Goal: Navigation & Orientation: Find specific page/section

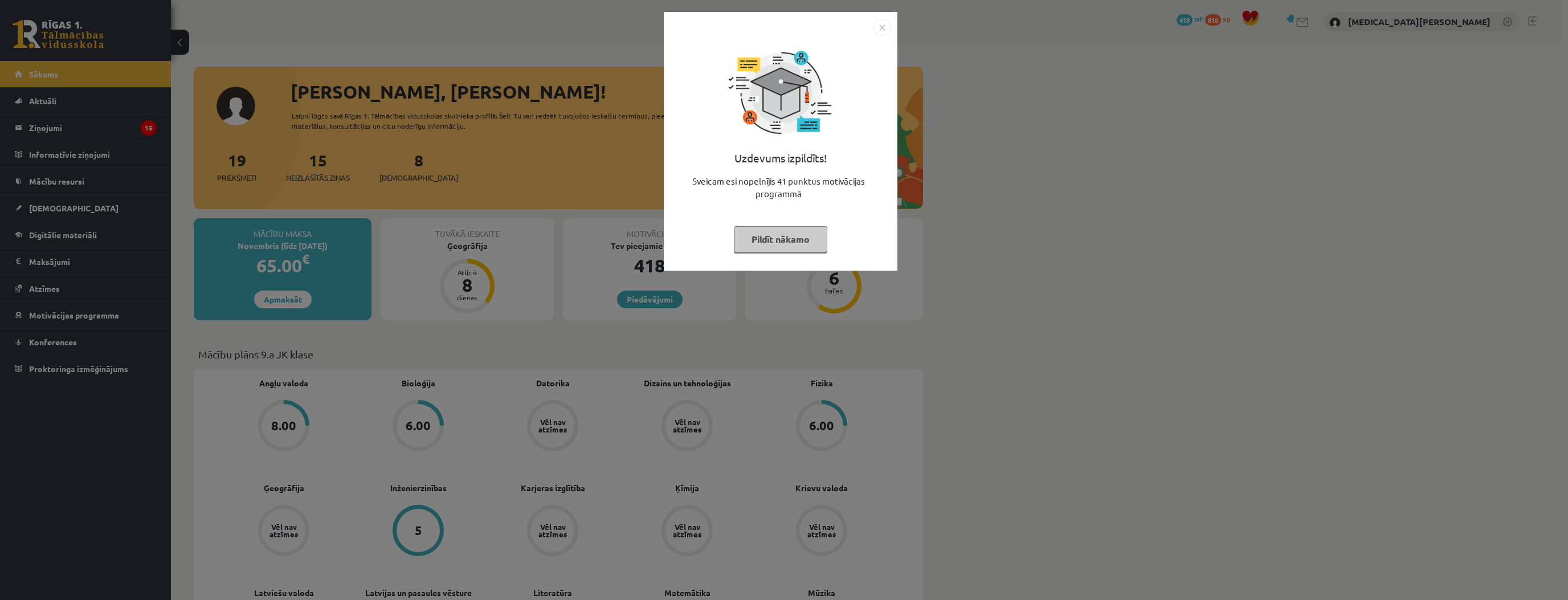
click at [752, 237] on button "Pildīt nākamo" at bounding box center [780, 238] width 93 height 26
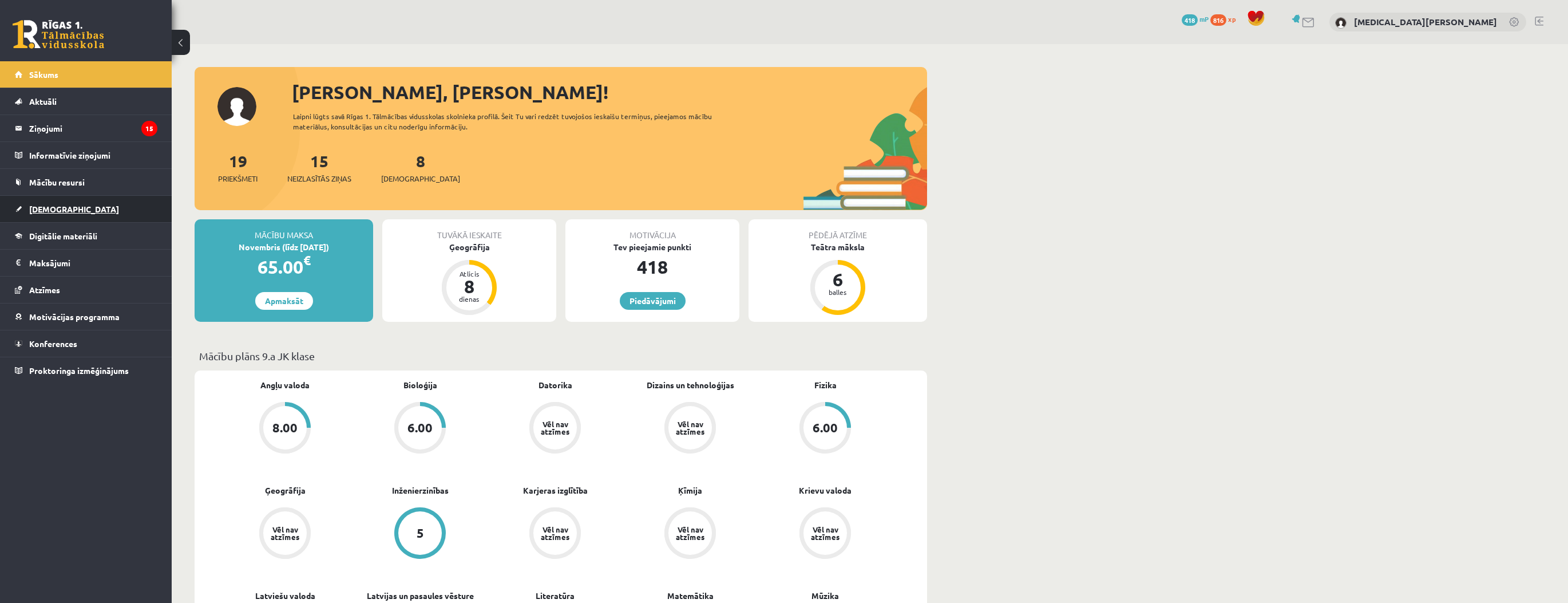
click at [85, 207] on link "[DEMOGRAPHIC_DATA]" at bounding box center [86, 209] width 142 height 26
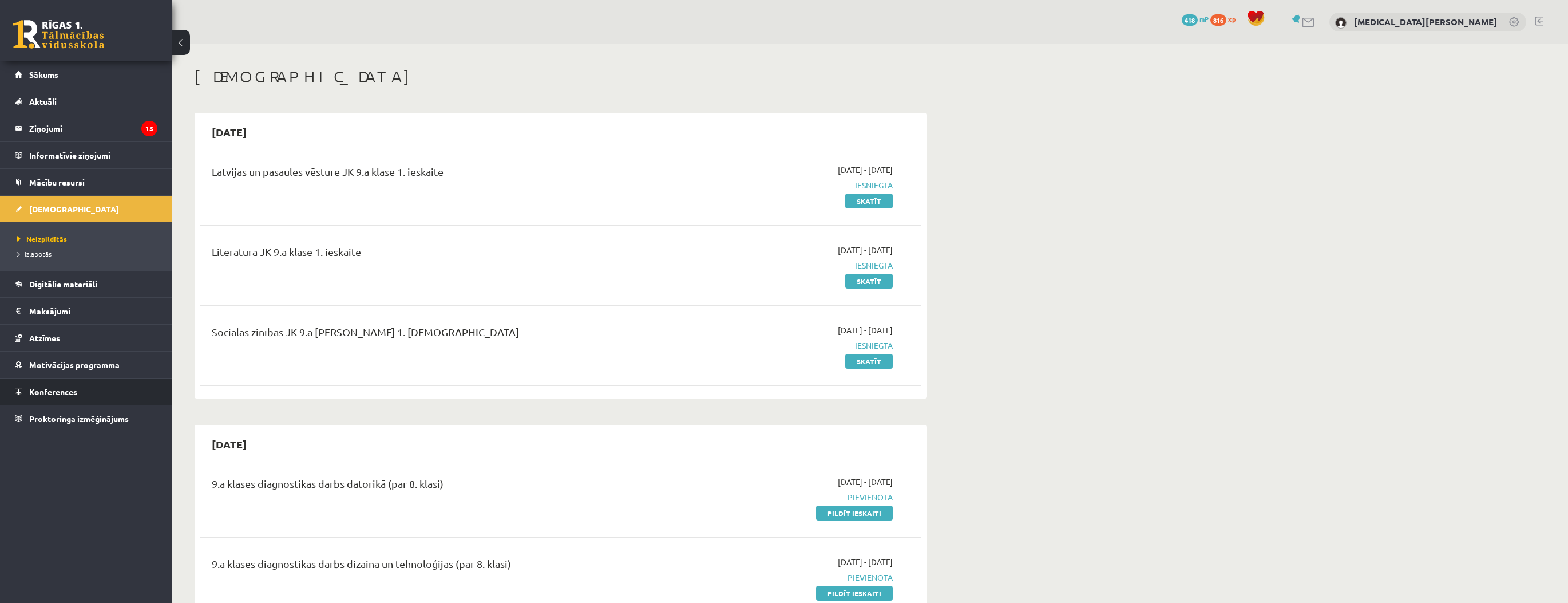
click at [109, 389] on link "Konferences" at bounding box center [86, 391] width 142 height 26
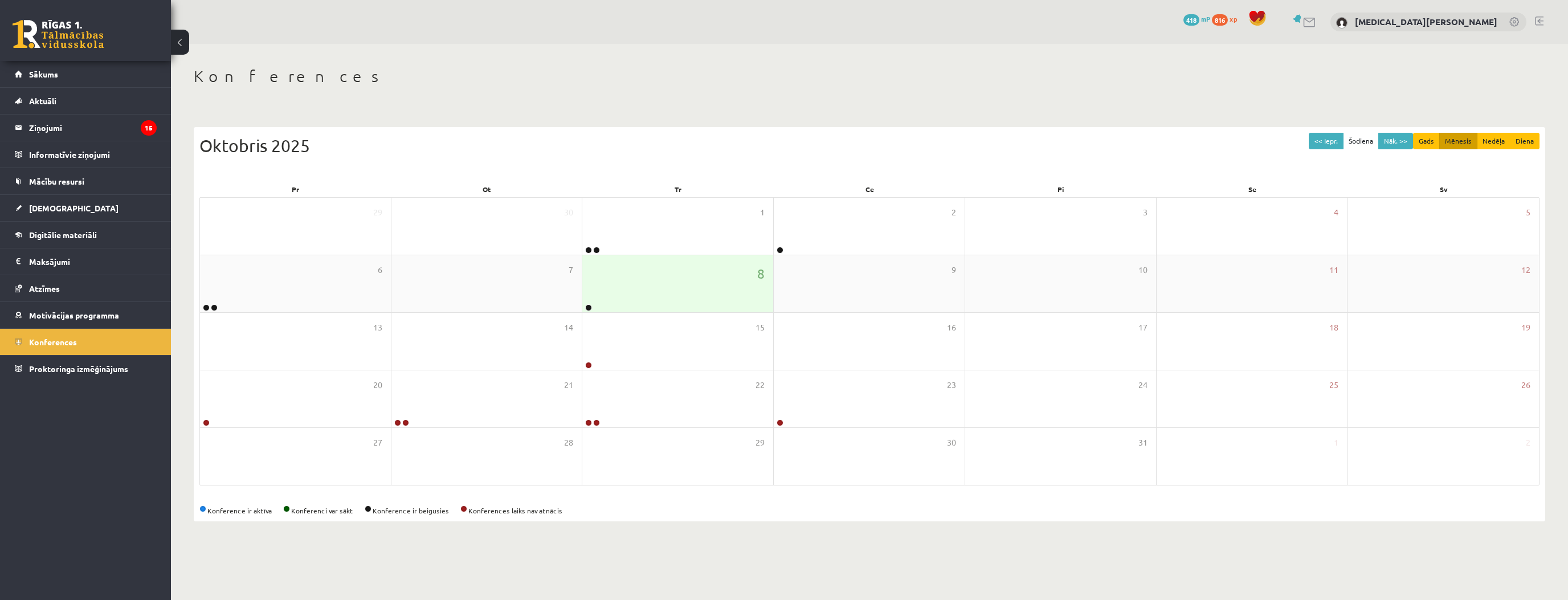
click at [582, 279] on div "6 7 8 9 10 11 12" at bounding box center [869, 284] width 1340 height 57
click at [602, 284] on div "8" at bounding box center [677, 284] width 191 height 57
